Goal: Information Seeking & Learning: Learn about a topic

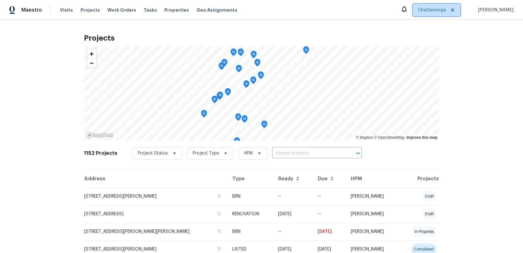
click at [442, 11] on span "Chattanooga" at bounding box center [432, 10] width 28 height 6
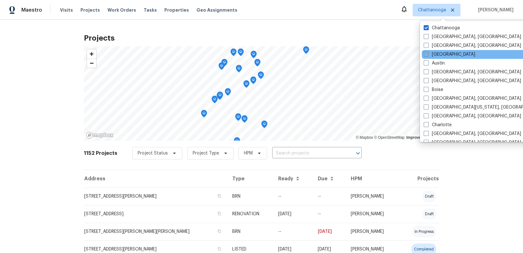
click at [426, 54] on span at bounding box center [426, 54] width 5 height 5
click at [426, 54] on input "[GEOGRAPHIC_DATA]" at bounding box center [426, 53] width 4 height 4
checkbox input "true"
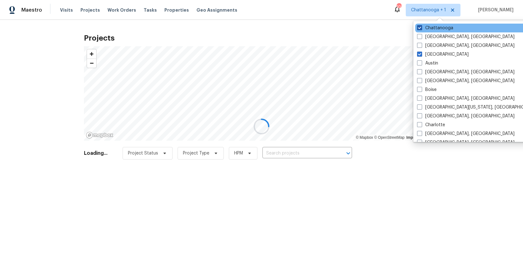
click at [419, 28] on span at bounding box center [419, 27] width 5 height 5
click at [419, 28] on input "Chattanooga" at bounding box center [419, 27] width 4 height 4
checkbox input "false"
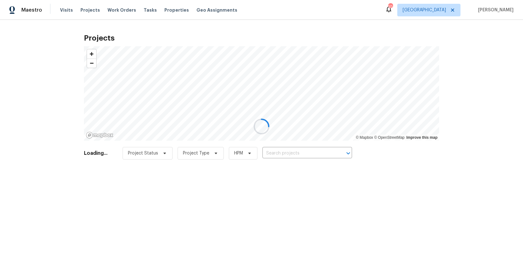
click at [85, 10] on div at bounding box center [261, 126] width 523 height 253
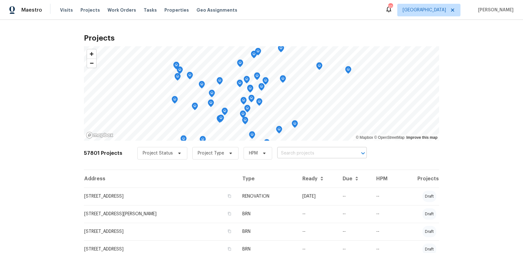
click at [295, 154] on input "text" at bounding box center [313, 153] width 72 height 10
type input "175 sti"
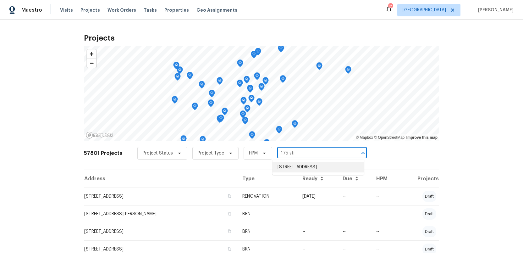
click at [306, 169] on li "[STREET_ADDRESS]" at bounding box center [319, 167] width 92 height 10
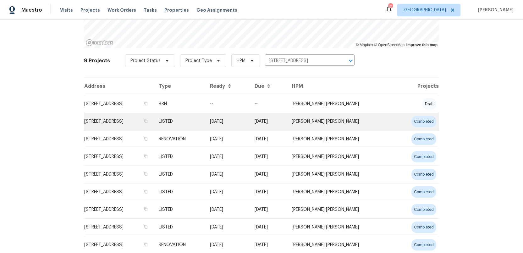
scroll to position [113, 0]
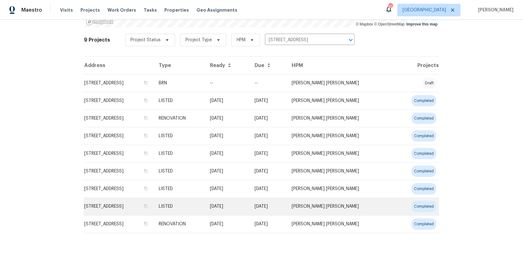
click at [106, 206] on td "[STREET_ADDRESS]" at bounding box center [119, 207] width 70 height 18
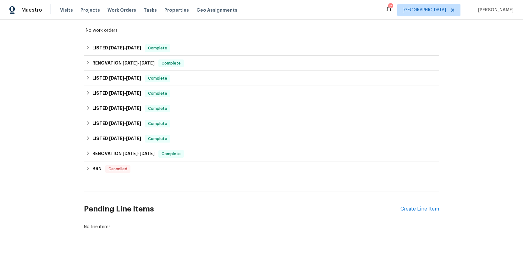
scroll to position [114, 0]
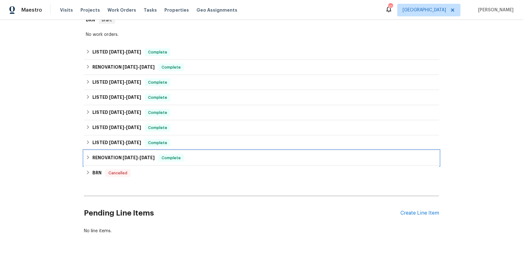
click at [102, 154] on h6 "RENOVATION [DATE] - [DATE]" at bounding box center [123, 158] width 62 height 8
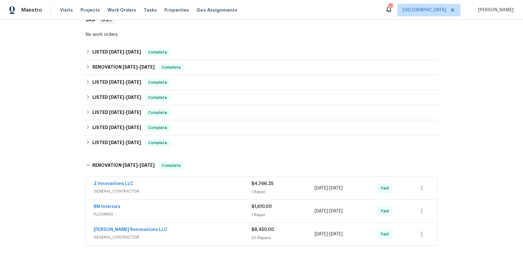
click at [164, 181] on div "Z Innovations LLC" at bounding box center [173, 185] width 158 height 8
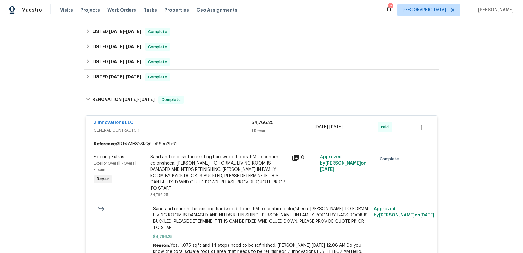
scroll to position [197, 0]
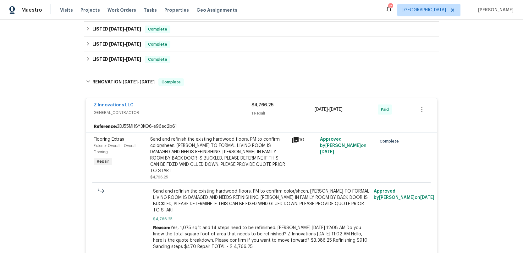
click at [177, 109] on span "GENERAL_CONTRACTOR" at bounding box center [173, 112] width 158 height 6
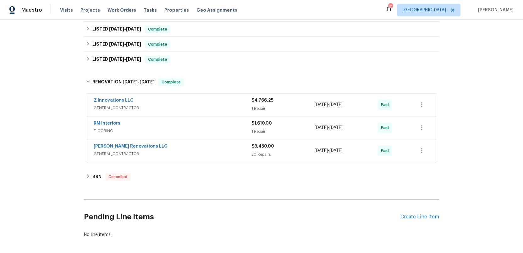
click at [183, 151] on span "GENERAL_CONTRACTOR" at bounding box center [173, 154] width 158 height 6
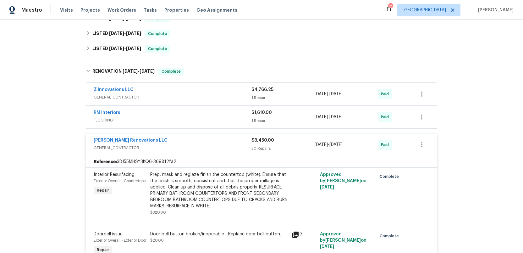
scroll to position [209, 0]
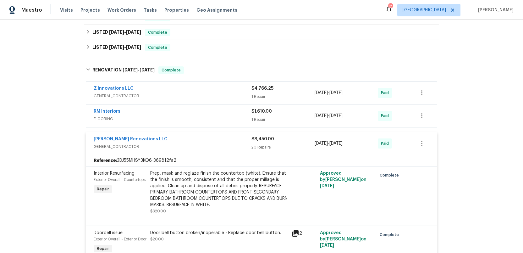
click at [184, 148] on div "[PERSON_NAME] Renovations LLC GENERAL_CONTRACTOR $8,450.00 20 Repairs [DATE] - …" at bounding box center [261, 143] width 351 height 23
click at [133, 137] on link "[PERSON_NAME] Renovations LLC" at bounding box center [131, 139] width 74 height 4
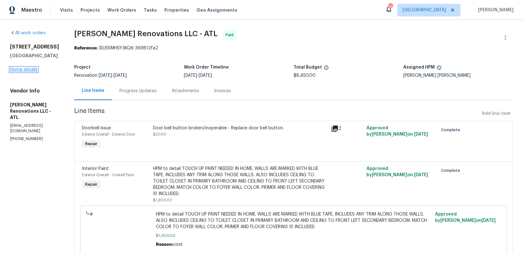
click at [19, 70] on link "Home details" at bounding box center [23, 69] width 27 height 4
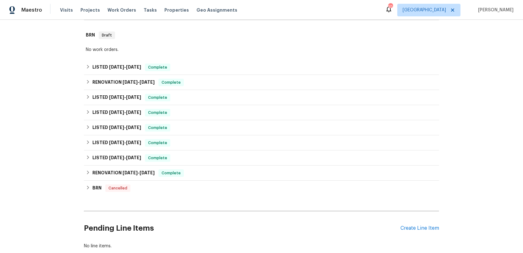
scroll to position [116, 0]
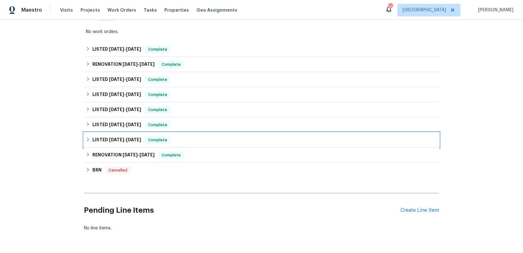
click at [103, 136] on h6 "LISTED [DATE] - [DATE]" at bounding box center [116, 140] width 49 height 8
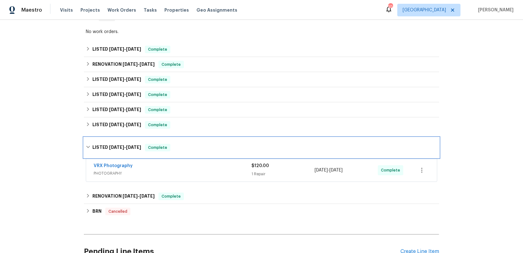
click at [104, 144] on h6 "LISTED [DATE] - [DATE]" at bounding box center [116, 148] width 49 height 8
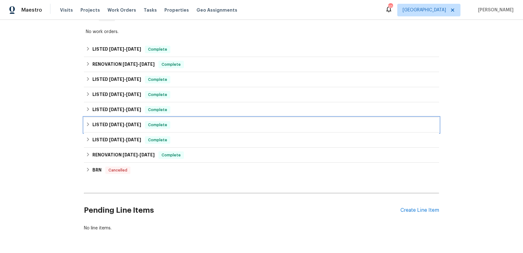
click at [104, 121] on h6 "LISTED [DATE] - [DATE]" at bounding box center [116, 125] width 49 height 8
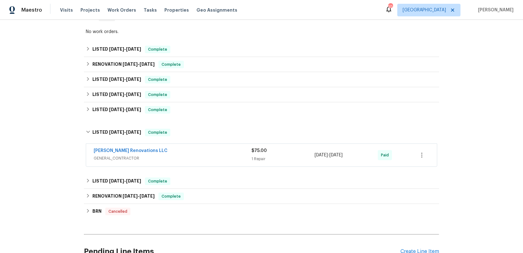
click at [184, 149] on div "[PERSON_NAME] Renovations LLC" at bounding box center [173, 152] width 158 height 8
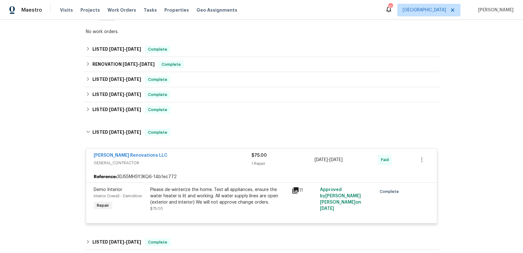
click at [184, 152] on div "[PERSON_NAME] Renovations LLC" at bounding box center [173, 156] width 158 height 8
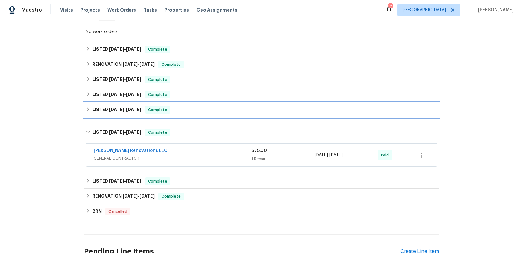
click at [104, 106] on h6 "LISTED [DATE] - [DATE]" at bounding box center [116, 110] width 49 height 8
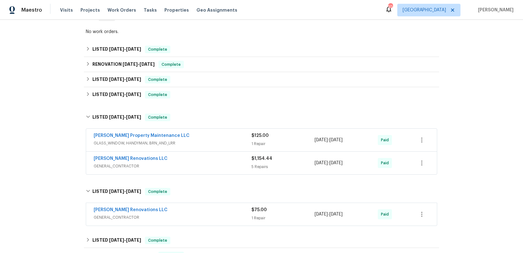
click at [199, 158] on div "[PERSON_NAME] Renovations LLC" at bounding box center [173, 159] width 158 height 8
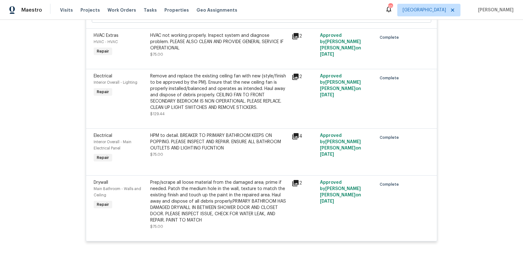
scroll to position [374, 0]
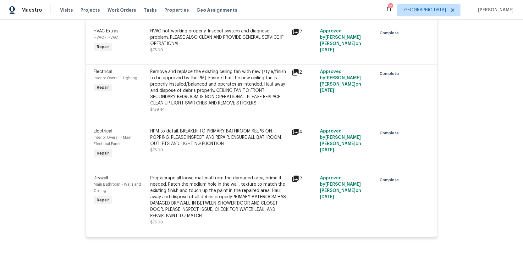
click at [295, 176] on icon at bounding box center [296, 179] width 6 height 6
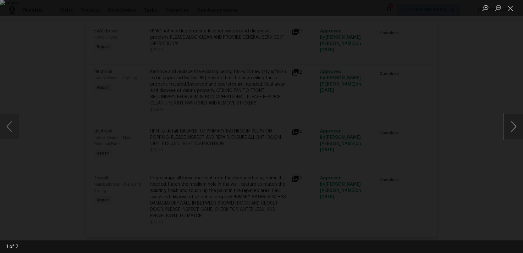
click at [514, 127] on button "Next image" at bounding box center [514, 126] width 19 height 25
click at [511, 6] on button "Close lightbox" at bounding box center [511, 8] width 13 height 11
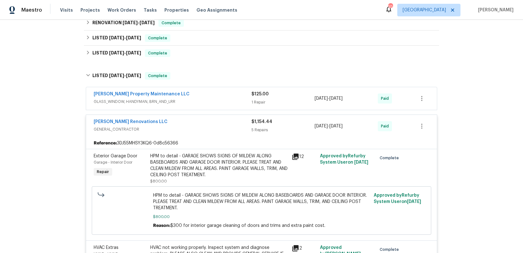
scroll to position [153, 0]
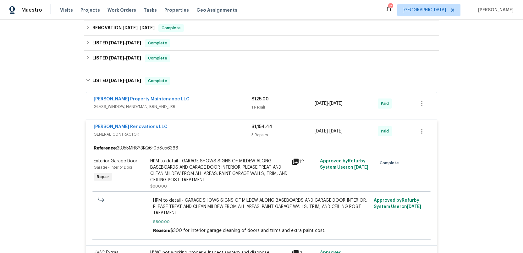
click at [157, 126] on div "[PERSON_NAME] Renovations LLC" at bounding box center [173, 128] width 158 height 8
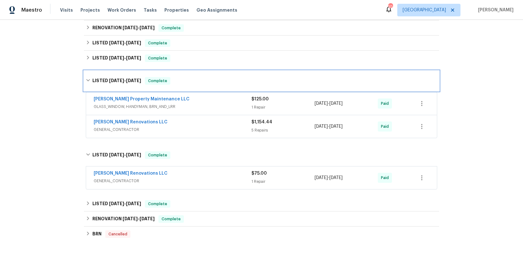
click at [107, 77] on h6 "LISTED [DATE] - [DATE]" at bounding box center [116, 81] width 49 height 8
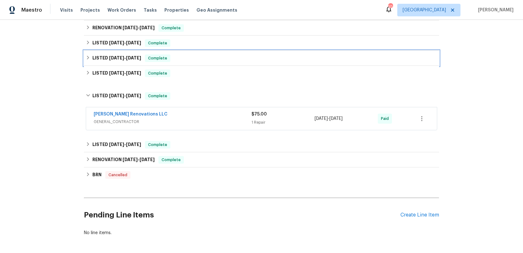
click at [108, 54] on h6 "LISTED [DATE] - [DATE]" at bounding box center [116, 58] width 49 height 8
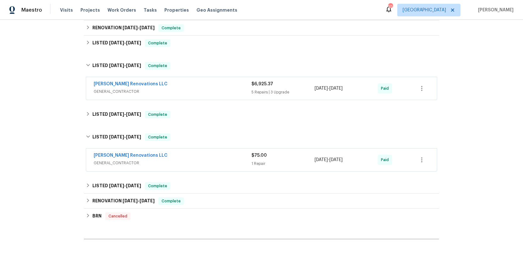
click at [187, 88] on span "GENERAL_CONTRACTOR" at bounding box center [173, 91] width 158 height 6
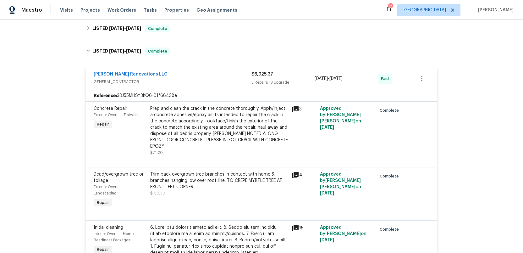
scroll to position [169, 0]
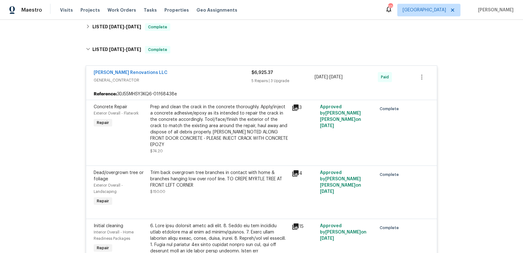
click at [296, 104] on icon at bounding box center [296, 107] width 6 height 6
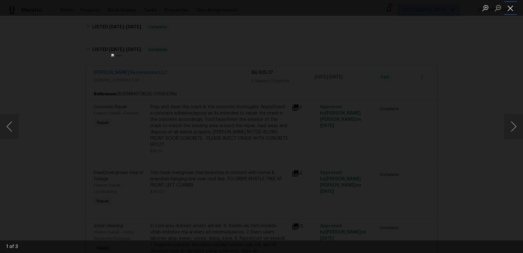
click at [513, 9] on button "Close lightbox" at bounding box center [511, 8] width 13 height 11
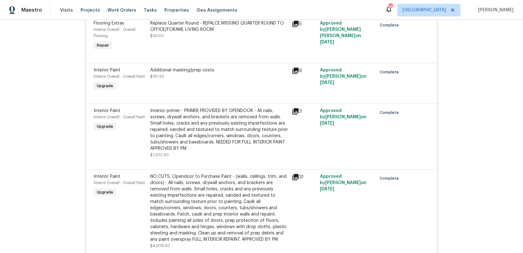
scroll to position [612, 0]
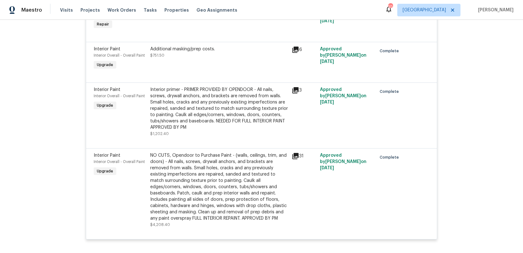
click at [297, 153] on icon at bounding box center [296, 156] width 6 height 6
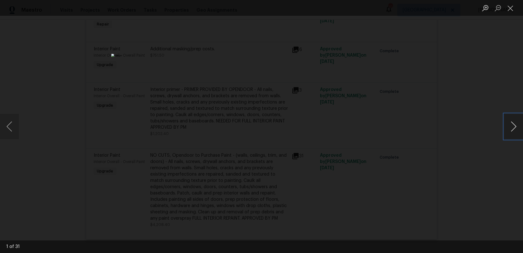
click at [511, 124] on button "Next image" at bounding box center [514, 126] width 19 height 25
click at [510, 11] on button "Close lightbox" at bounding box center [511, 8] width 13 height 11
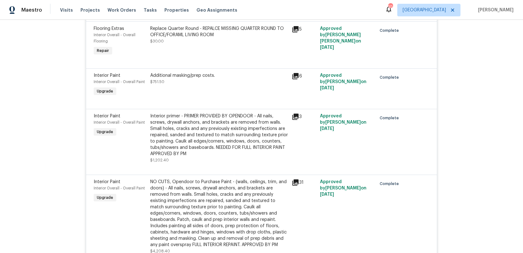
scroll to position [585, 0]
click at [252, 179] on div "NO CUTS, Opendoor to Purchase Paint - (walls, ceilings, trim, and doors) - All …" at bounding box center [219, 213] width 138 height 69
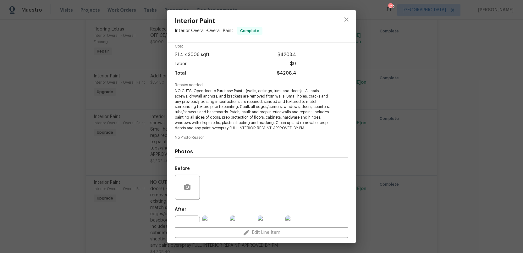
scroll to position [25, 0]
click at [348, 20] on icon "close" at bounding box center [347, 20] width 8 height 8
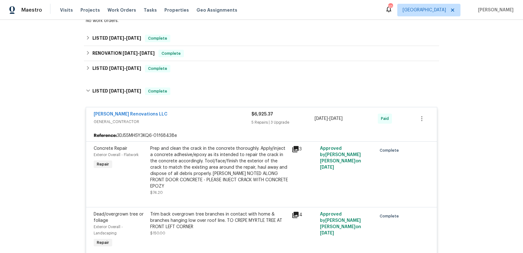
scroll to position [105, 0]
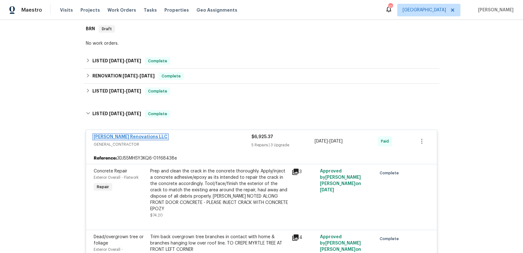
click at [117, 135] on link "[PERSON_NAME] Renovations LLC" at bounding box center [131, 137] width 74 height 4
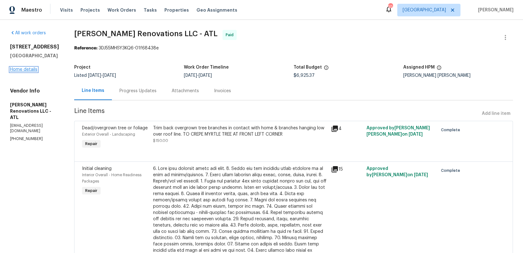
click at [18, 70] on link "Home details" at bounding box center [23, 69] width 27 height 4
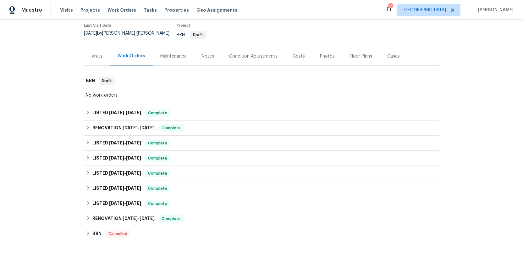
scroll to position [74, 0]
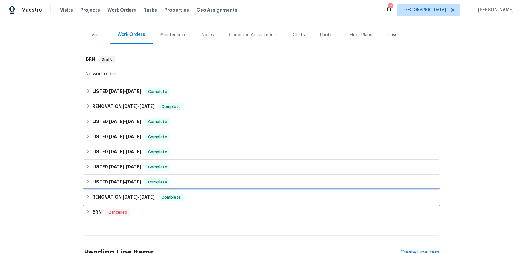
click at [107, 193] on h6 "RENOVATION [DATE] - [DATE]" at bounding box center [123, 197] width 62 height 8
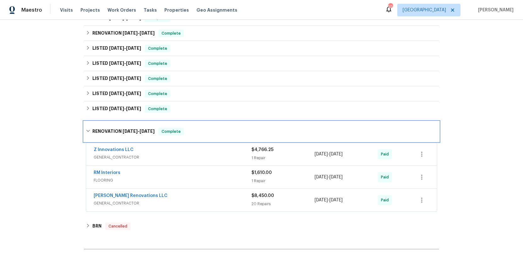
scroll to position [196, 0]
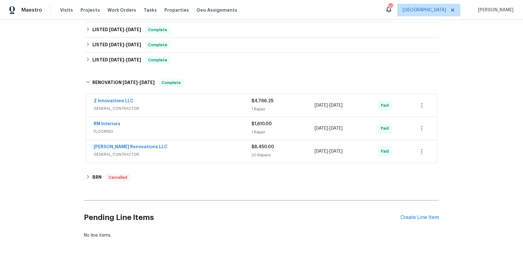
click at [213, 146] on div "[PERSON_NAME] Renovations LLC" at bounding box center [173, 148] width 158 height 8
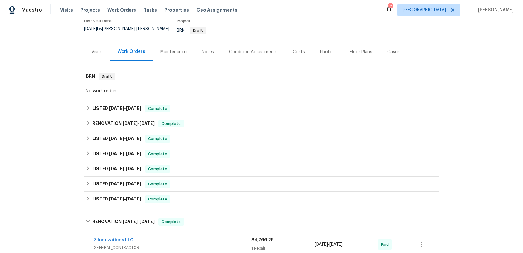
scroll to position [146, 0]
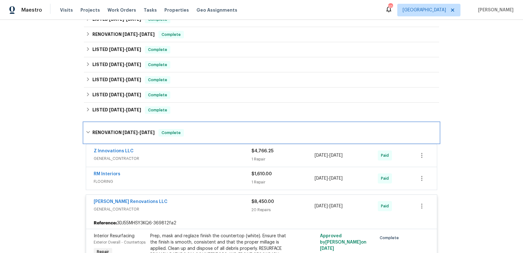
click at [117, 129] on h6 "RENOVATION [DATE] - [DATE]" at bounding box center [123, 133] width 62 height 8
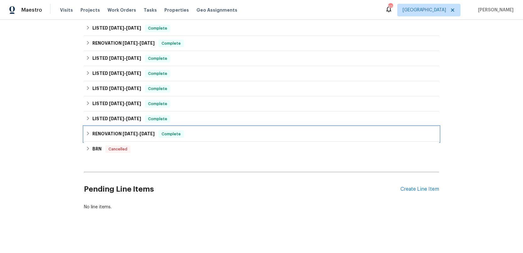
scroll to position [133, 0]
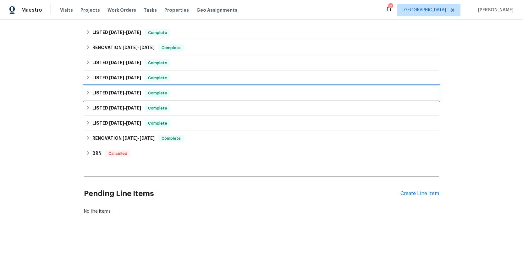
click at [112, 91] on span "[DATE]" at bounding box center [116, 93] width 15 height 4
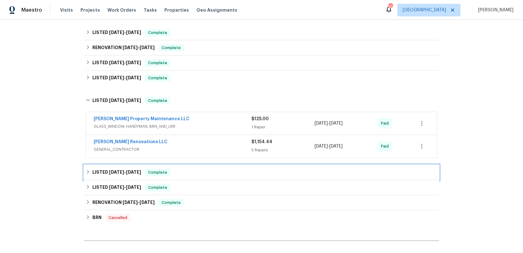
click at [112, 170] on span "[DATE]" at bounding box center [116, 172] width 15 height 4
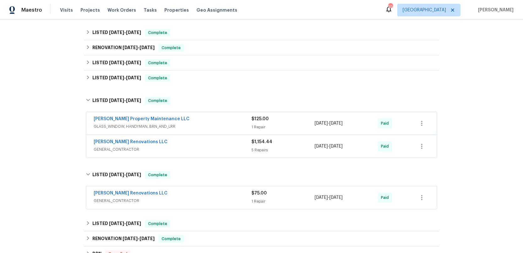
click at [199, 140] on div "[PERSON_NAME] Renovations LLC" at bounding box center [173, 143] width 158 height 8
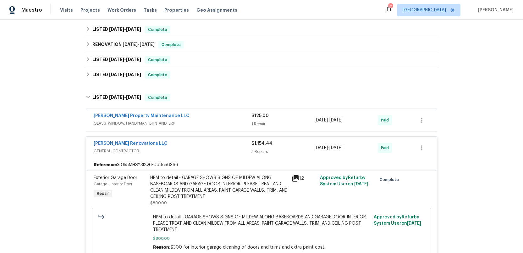
scroll to position [137, 0]
click at [199, 140] on div "[PERSON_NAME] Renovations LLC" at bounding box center [173, 144] width 158 height 8
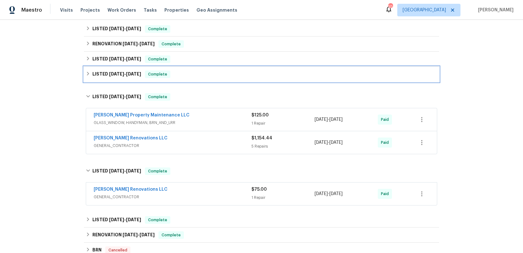
click at [110, 72] on span "[DATE]" at bounding box center [116, 74] width 15 height 4
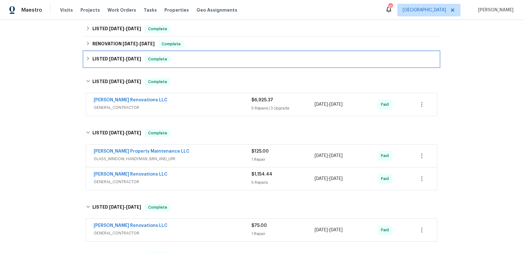
click at [113, 57] on span "[DATE]" at bounding box center [116, 59] width 15 height 4
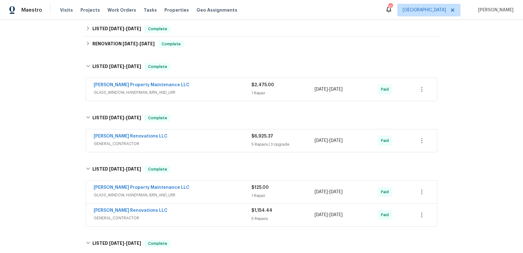
click at [203, 90] on span "GLASS_WINDOW, HANDYMAN, BRN_AND_LRR" at bounding box center [173, 92] width 158 height 6
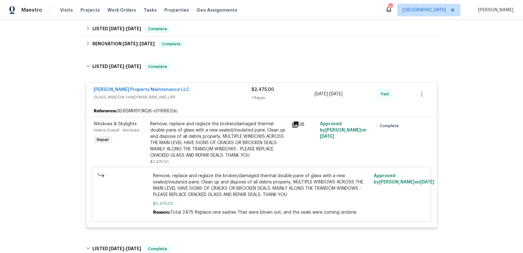
click at [188, 87] on div "[PERSON_NAME] Property Maintenance LLC" at bounding box center [173, 90] width 158 height 8
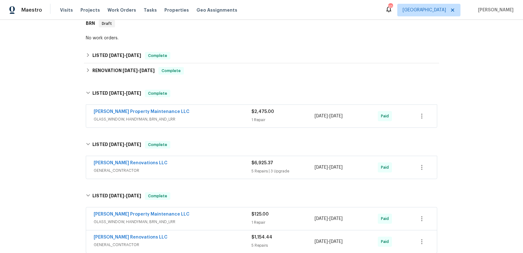
scroll to position [108, 0]
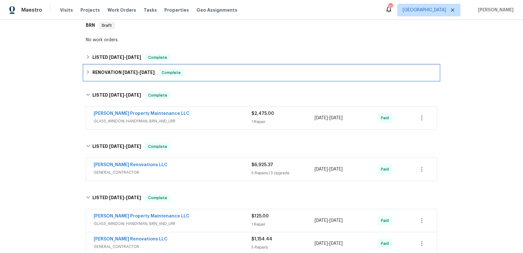
click at [113, 69] on h6 "RENOVATION [DATE] - [DATE]" at bounding box center [123, 73] width 62 height 8
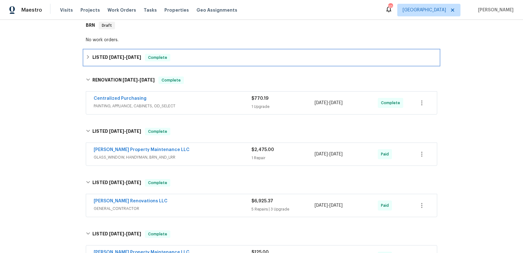
click at [113, 55] on span "[DATE]" at bounding box center [116, 57] width 15 height 4
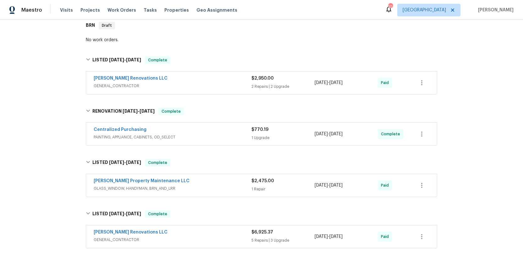
click at [185, 83] on span "GENERAL_CONTRACTOR" at bounding box center [173, 86] width 158 height 6
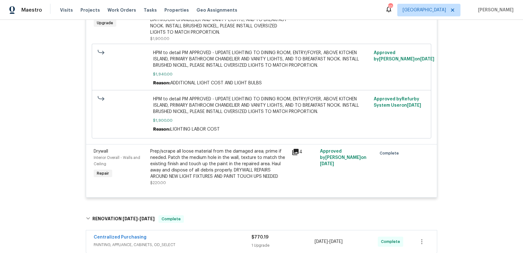
scroll to position [331, 0]
click at [297, 149] on icon at bounding box center [296, 152] width 6 height 6
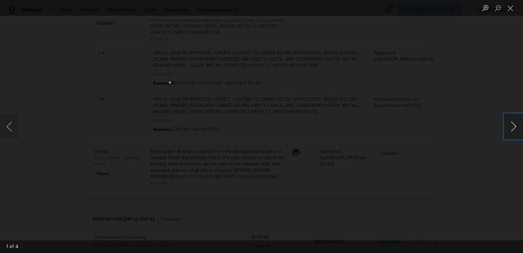
click at [510, 124] on button "Next image" at bounding box center [514, 126] width 19 height 25
click at [510, 9] on button "Close lightbox" at bounding box center [511, 8] width 13 height 11
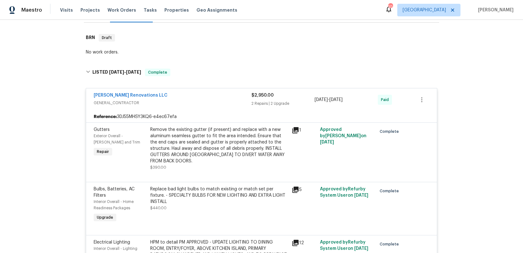
scroll to position [83, 0]
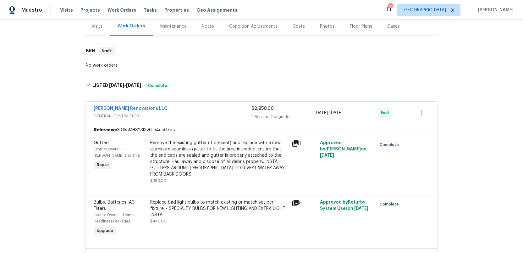
click at [188, 105] on div "[PERSON_NAME] Renovations LLC" at bounding box center [173, 109] width 158 height 8
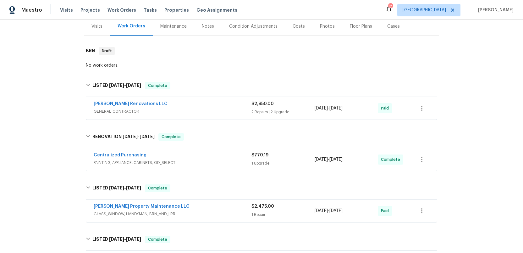
click at [322, 23] on div "Photos" at bounding box center [327, 26] width 15 height 6
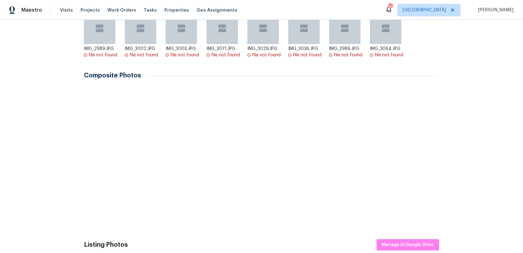
scroll to position [139, 0]
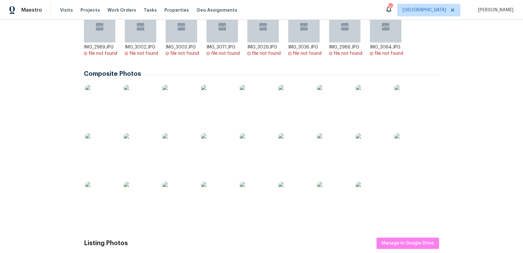
click at [94, 95] on img at bounding box center [100, 100] width 31 height 31
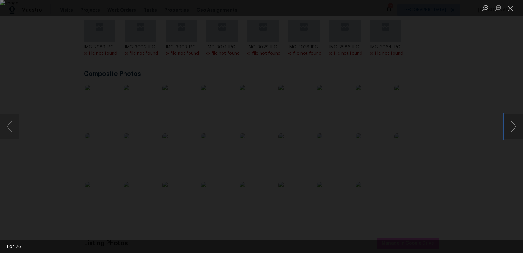
click at [514, 131] on button "Next image" at bounding box center [514, 126] width 19 height 25
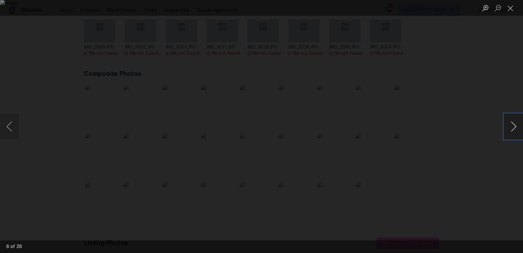
click at [514, 131] on button "Next image" at bounding box center [514, 126] width 19 height 25
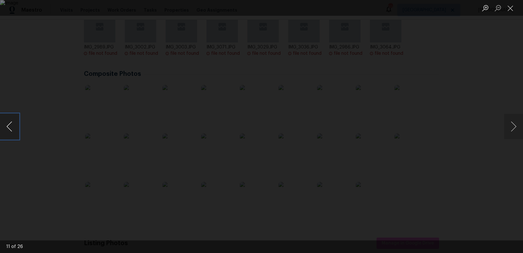
click at [9, 127] on button "Previous image" at bounding box center [9, 126] width 19 height 25
click at [512, 128] on button "Next image" at bounding box center [514, 126] width 19 height 25
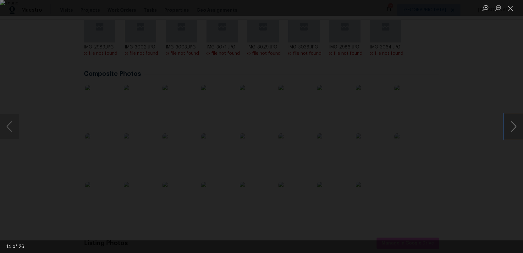
click at [512, 128] on button "Next image" at bounding box center [514, 126] width 19 height 25
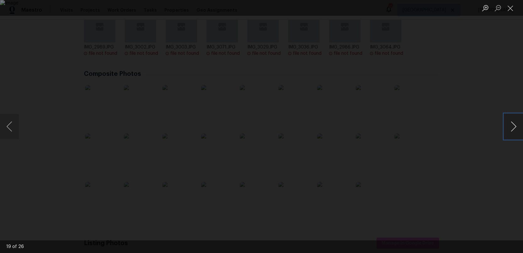
click at [512, 128] on button "Next image" at bounding box center [514, 126] width 19 height 25
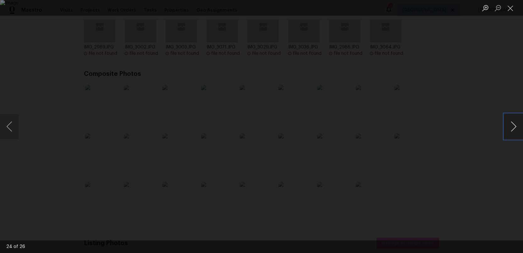
click at [512, 128] on button "Next image" at bounding box center [514, 126] width 19 height 25
click at [512, 9] on button "Close lightbox" at bounding box center [511, 8] width 13 height 11
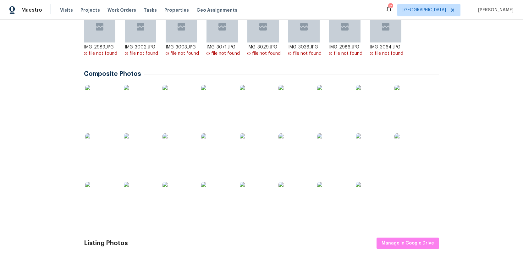
scroll to position [0, 0]
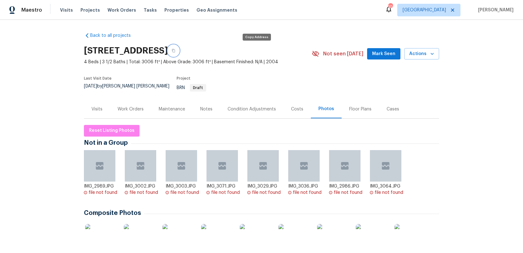
click at [176, 52] on icon "button" at bounding box center [174, 51] width 4 height 4
click at [97, 106] on div "Visits" at bounding box center [97, 109] width 11 height 6
